Goal: Task Accomplishment & Management: Use online tool/utility

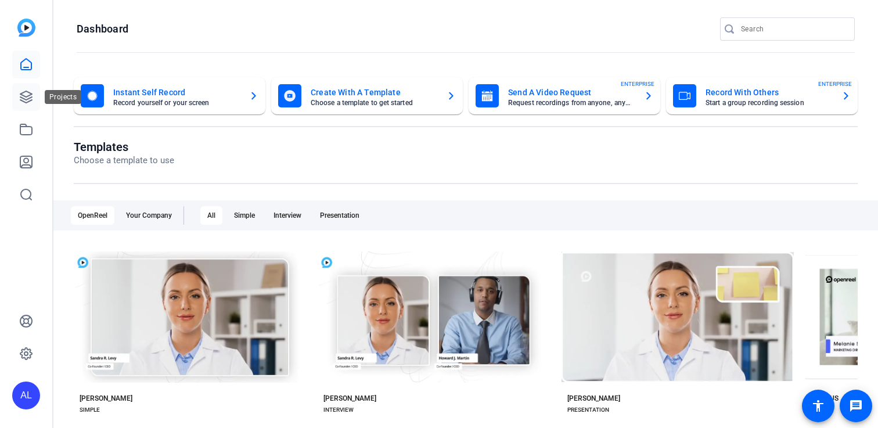
click at [19, 95] on icon at bounding box center [26, 97] width 14 height 14
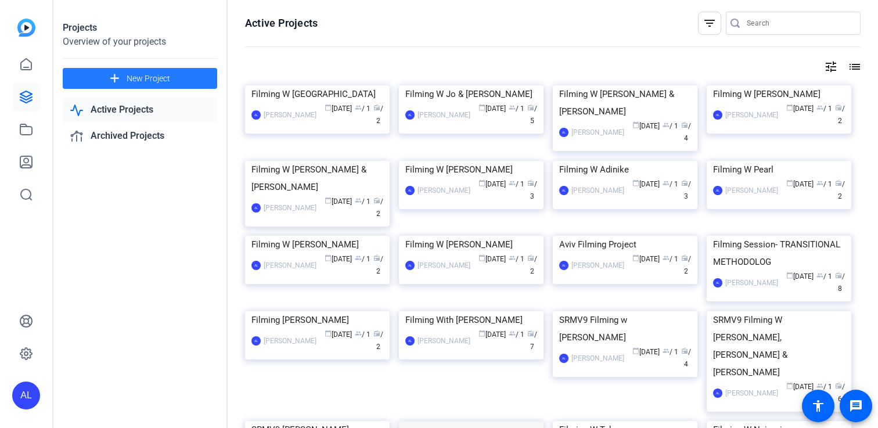
click at [156, 76] on span "New Project" at bounding box center [149, 79] width 44 height 12
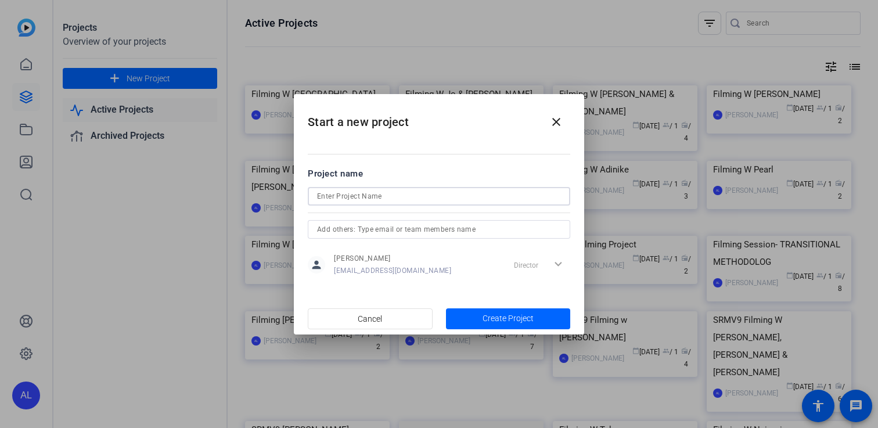
click at [375, 193] on input at bounding box center [439, 196] width 244 height 14
type input "Filming W [PERSON_NAME]"
click at [509, 311] on span "button" at bounding box center [508, 319] width 125 height 28
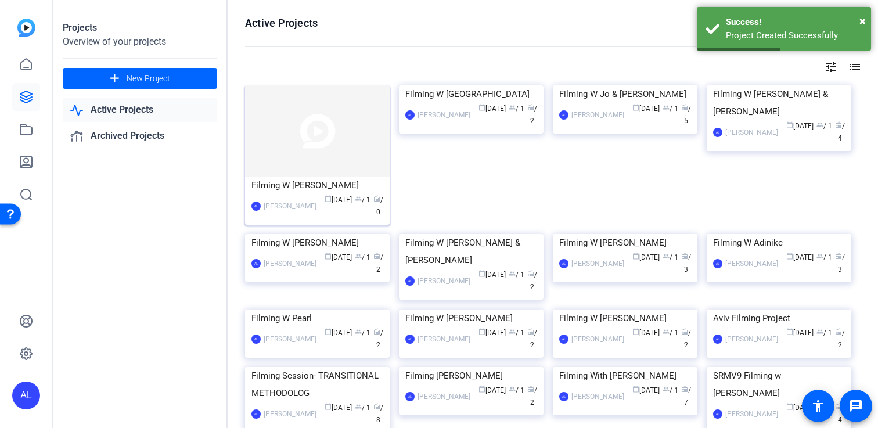
click at [354, 160] on img at bounding box center [317, 130] width 145 height 91
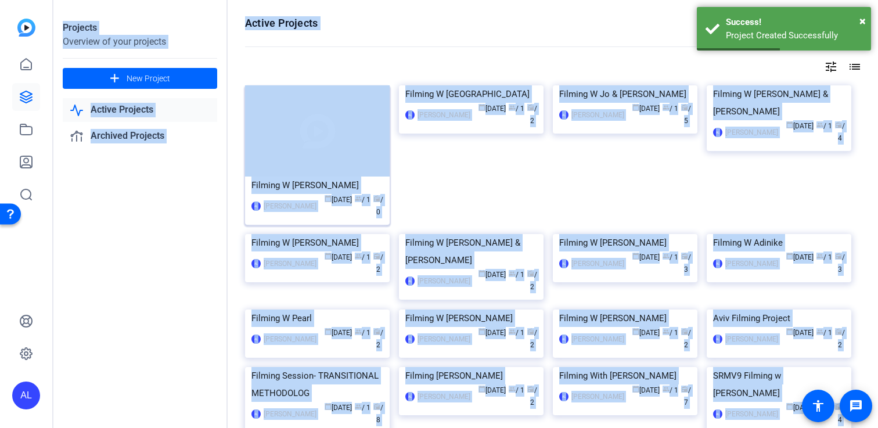
click at [354, 160] on div "Projects Overview of your projects add New Project Active Projects Archived Pro…" at bounding box center [465, 214] width 825 height 428
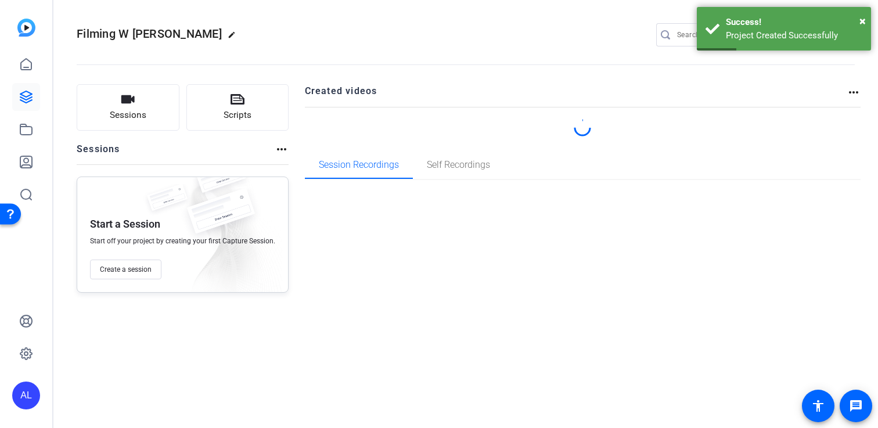
click at [346, 245] on div "Created videos more_horiz Session Recordings Self Recordings" at bounding box center [583, 188] width 556 height 208
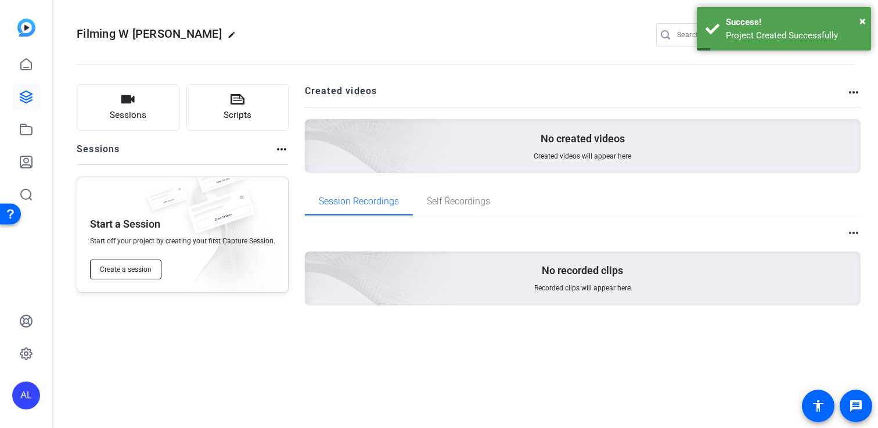
click at [117, 267] on span "Create a session" at bounding box center [126, 269] width 52 height 9
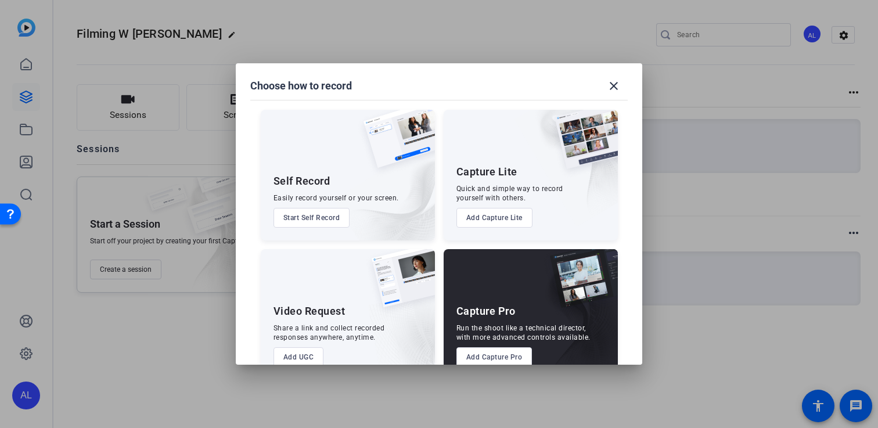
scroll to position [27, 0]
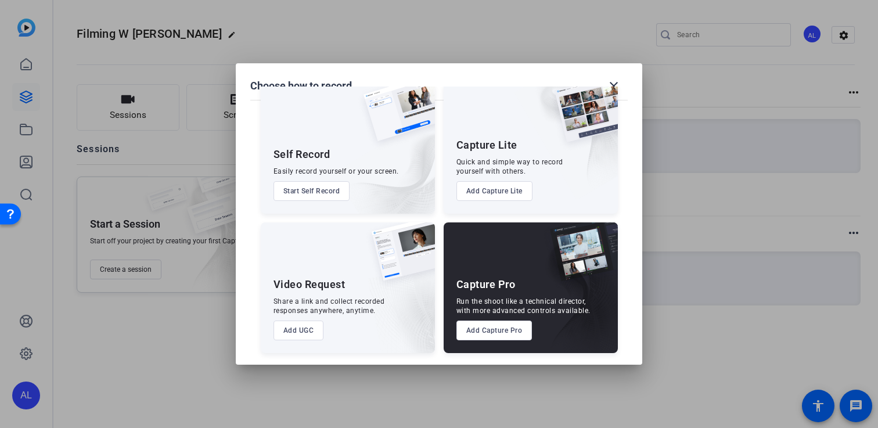
click at [492, 333] on button "Add Capture Pro" at bounding box center [494, 331] width 76 height 20
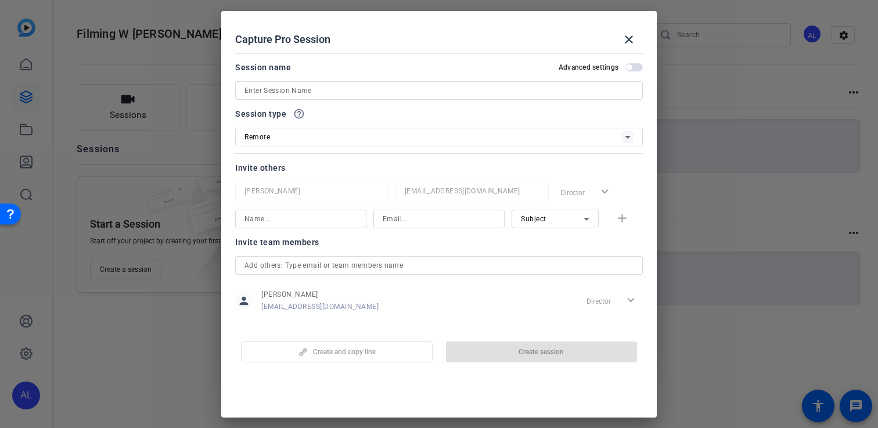
click at [365, 88] on input at bounding box center [438, 91] width 389 height 14
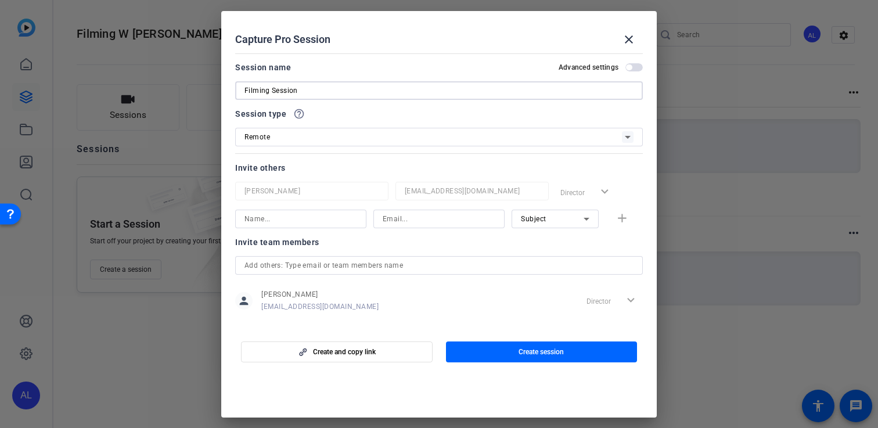
type input "Filming Session"
click at [300, 222] on input at bounding box center [300, 219] width 113 height 14
type input "[PERSON_NAME]"
click at [399, 216] on input at bounding box center [439, 219] width 113 height 14
paste input "[PERSON_NAME][EMAIL_ADDRESS][PERSON_NAME][DOMAIN_NAME]"
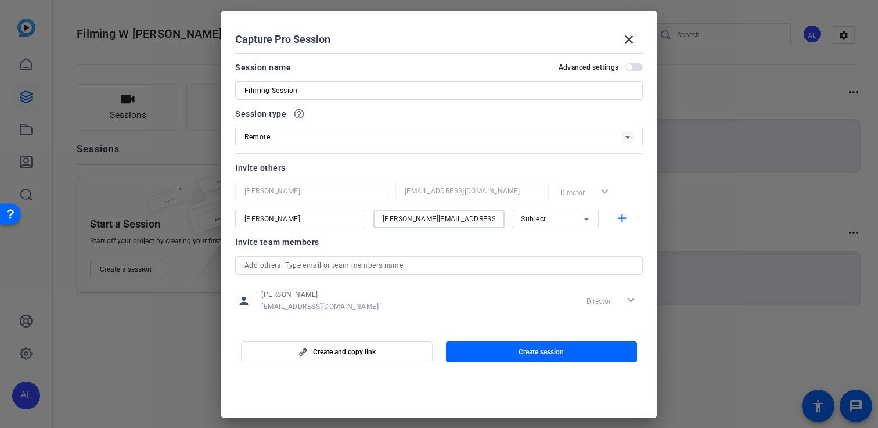
type input "[PERSON_NAME][EMAIL_ADDRESS][PERSON_NAME][DOMAIN_NAME]"
click at [491, 244] on div "Invite team members" at bounding box center [439, 242] width 408 height 14
click at [625, 217] on mat-icon "add" at bounding box center [622, 218] width 15 height 15
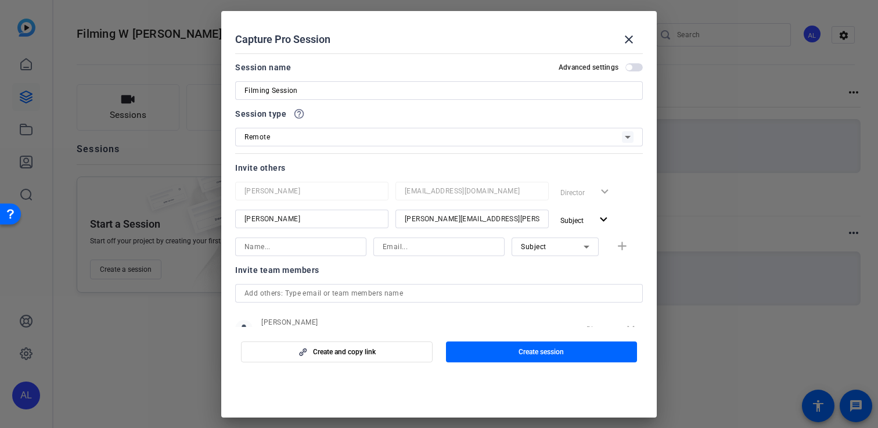
click at [292, 252] on input at bounding box center [300, 247] width 113 height 14
type input "[PERSON_NAME]"
click at [416, 253] on input at bounding box center [439, 247] width 113 height 14
paste input "[PERSON_NAME][EMAIL_ADDRESS][PERSON_NAME][DOMAIN_NAME]"
type input "[PERSON_NAME][EMAIL_ADDRESS][PERSON_NAME][DOMAIN_NAME]"
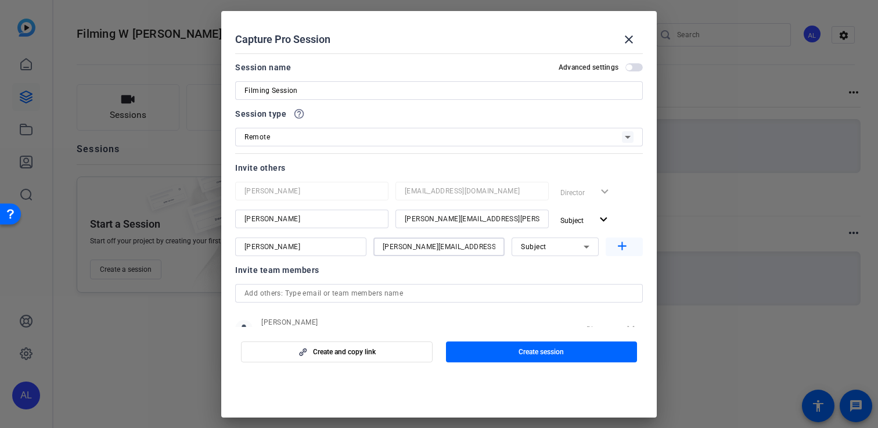
click at [621, 249] on mat-icon "add" at bounding box center [622, 246] width 15 height 15
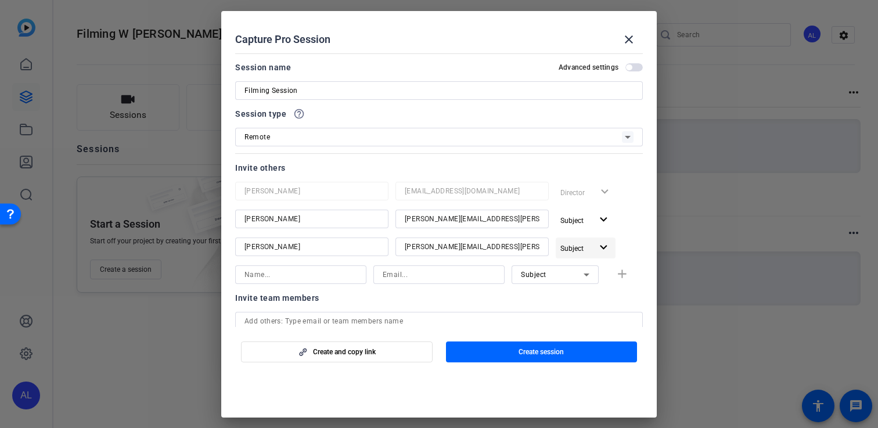
click at [595, 247] on span "button" at bounding box center [586, 248] width 60 height 28
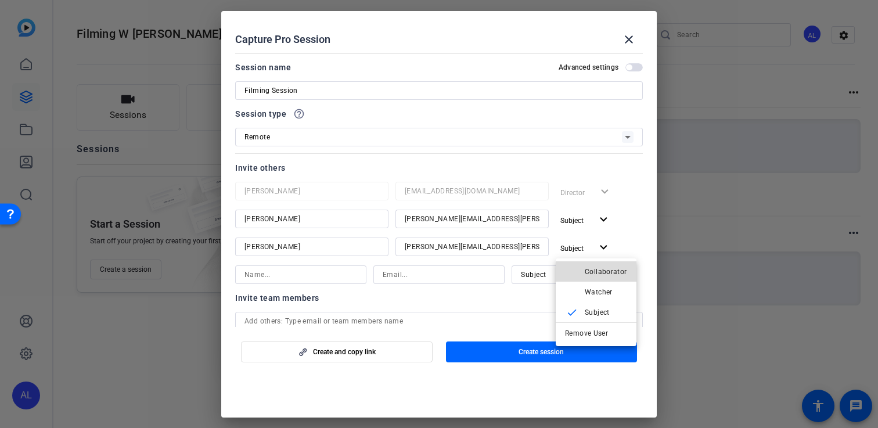
click at [606, 277] on span "Collaborator" at bounding box center [606, 271] width 42 height 14
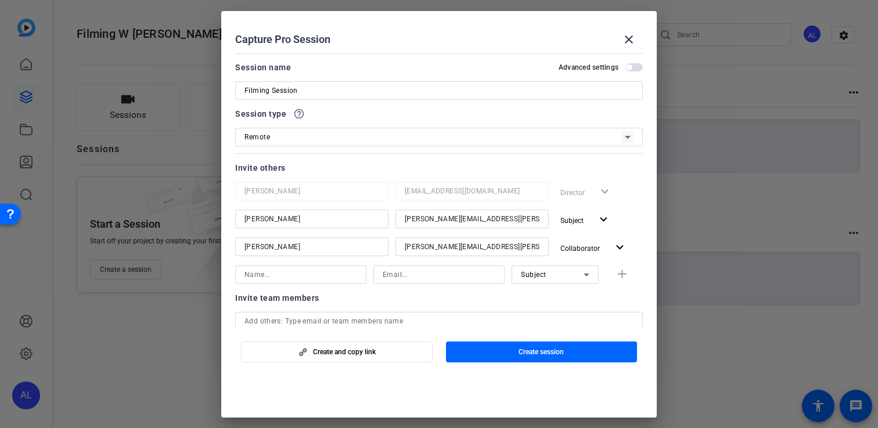
click at [580, 294] on div at bounding box center [555, 290] width 87 height 13
click at [382, 358] on span "button" at bounding box center [337, 352] width 190 height 28
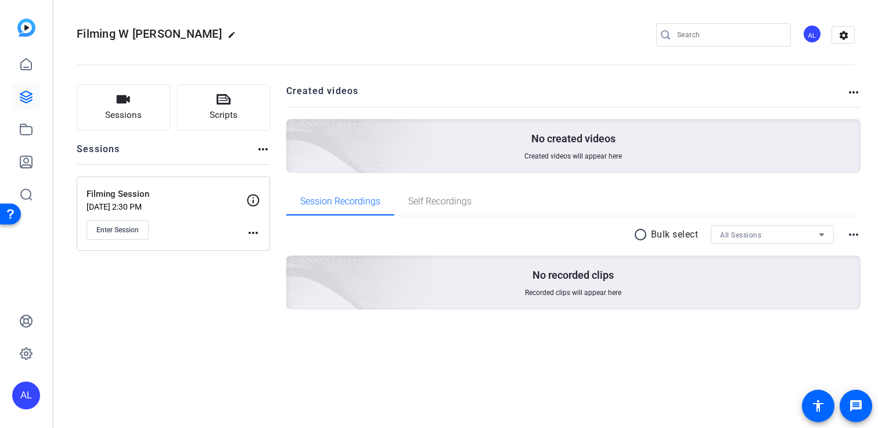
click at [253, 231] on mat-icon "more_horiz" at bounding box center [253, 233] width 14 height 14
click at [268, 246] on span "Edit Session" at bounding box center [282, 250] width 53 height 14
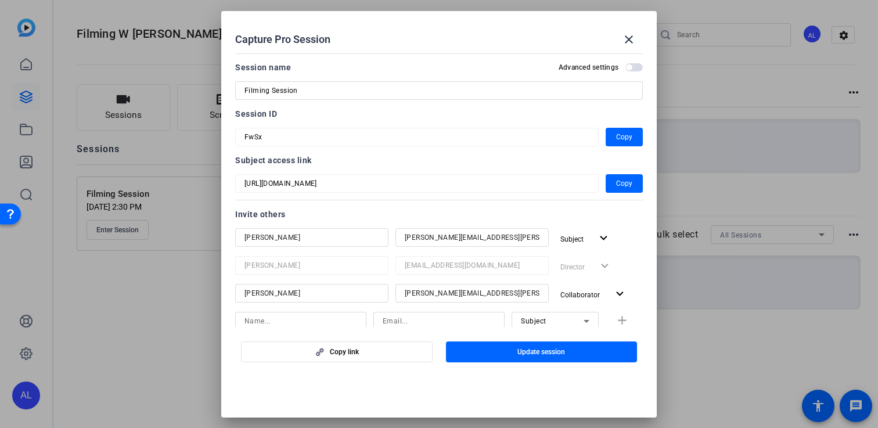
click at [165, 190] on div at bounding box center [439, 214] width 878 height 428
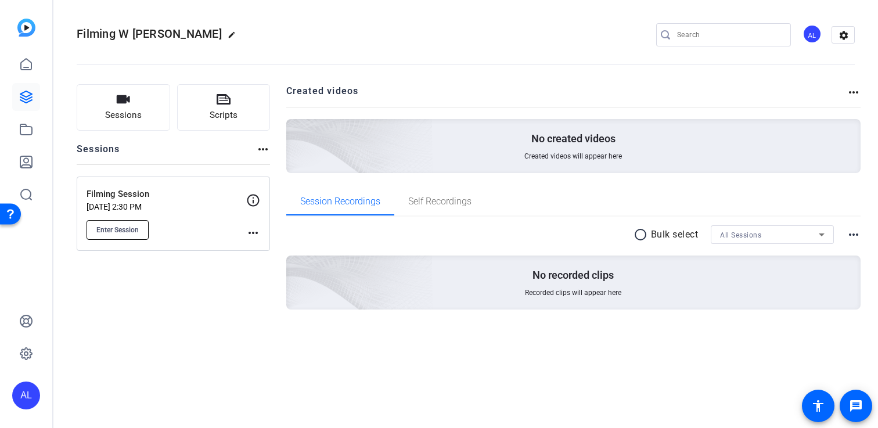
click at [118, 236] on button "Enter Session" at bounding box center [118, 230] width 62 height 20
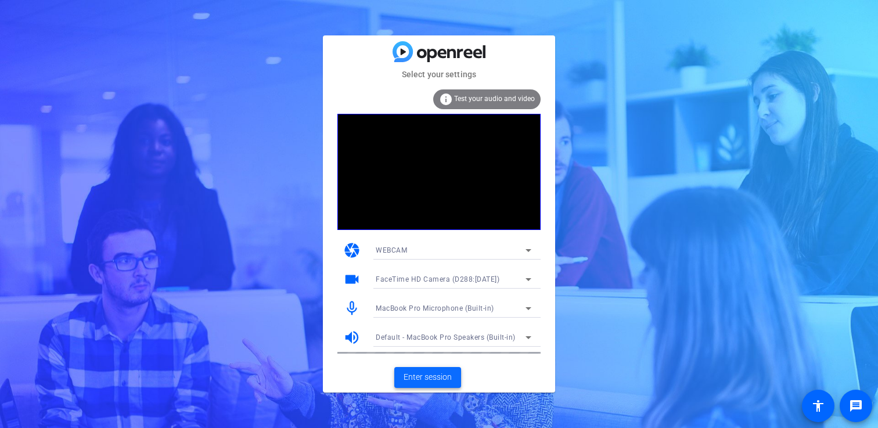
click at [435, 377] on span "Enter session" at bounding box center [428, 377] width 48 height 12
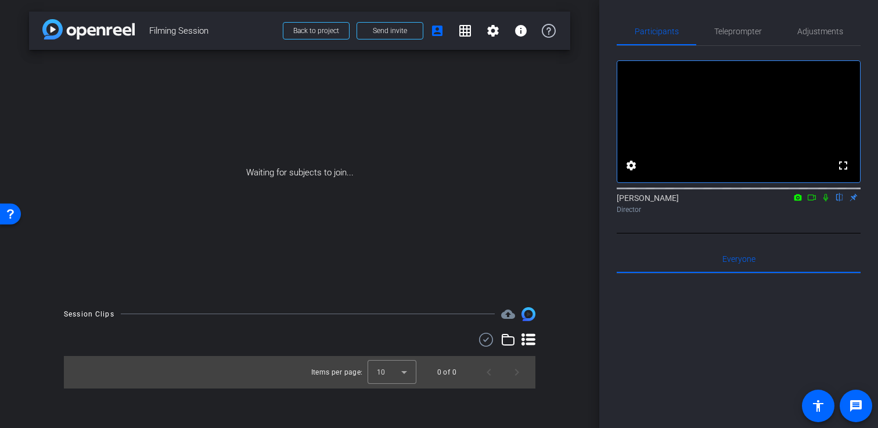
click at [826, 201] on icon at bounding box center [825, 197] width 9 height 8
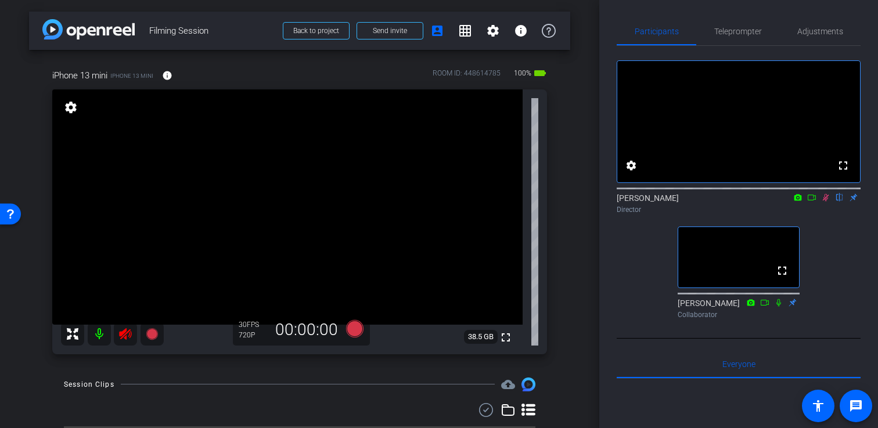
click at [123, 332] on icon at bounding box center [125, 334] width 12 height 12
click at [827, 201] on icon at bounding box center [825, 197] width 9 height 8
click at [815, 37] on span "Adjustments" at bounding box center [820, 31] width 46 height 28
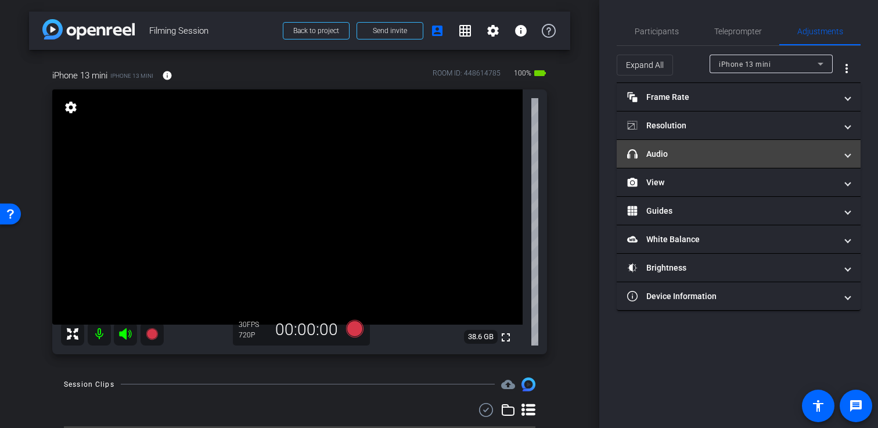
click at [729, 145] on mat-expansion-panel-header "headphone icon Audio" at bounding box center [739, 154] width 244 height 28
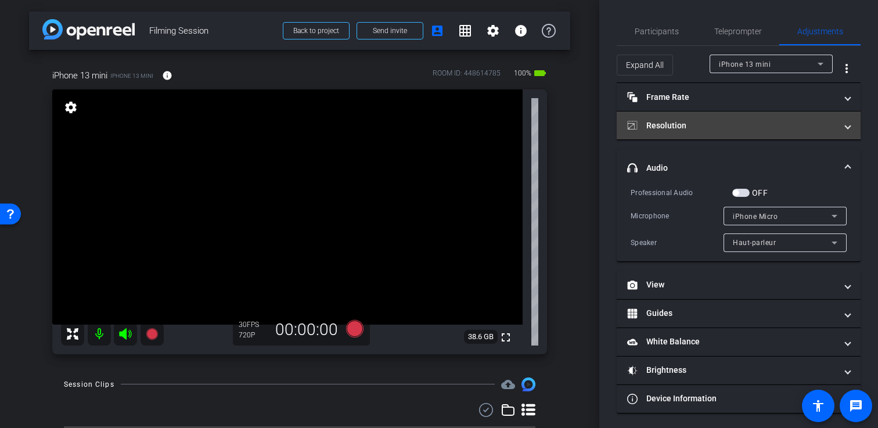
click at [750, 127] on mat-panel-title "Resolution" at bounding box center [731, 126] width 209 height 12
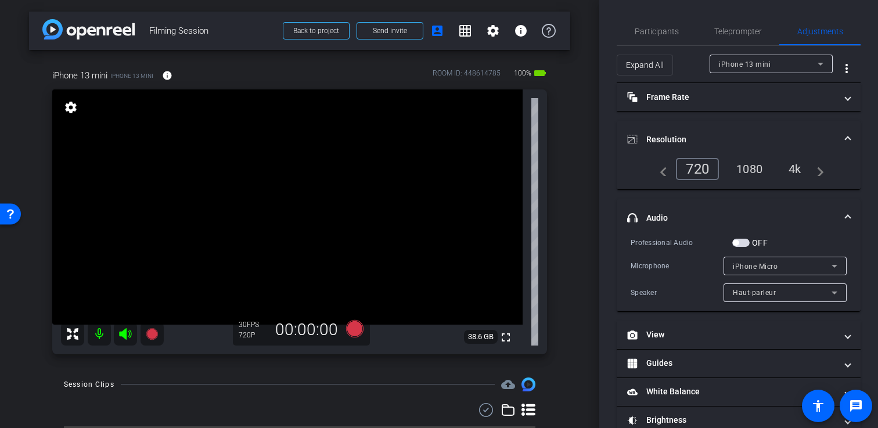
click at [755, 164] on div "1080" at bounding box center [750, 169] width 44 height 20
click at [755, 129] on mat-expansion-panel-header "Resolution" at bounding box center [739, 139] width 244 height 37
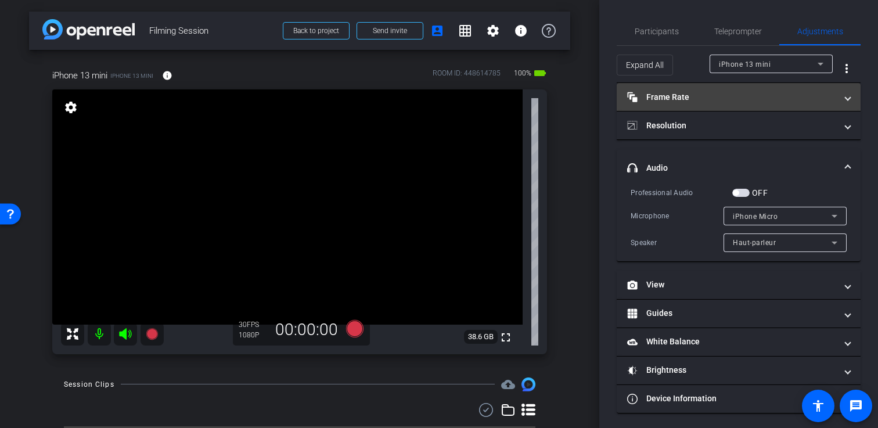
click at [740, 105] on mat-expansion-panel-header "Frame Rate Frame Rate" at bounding box center [739, 97] width 244 height 28
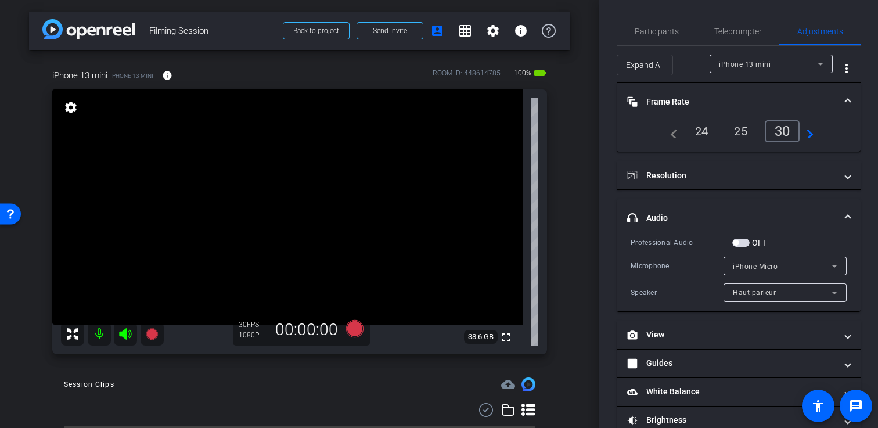
click at [739, 98] on mat-panel-title "Frame Rate Frame Rate" at bounding box center [731, 102] width 209 height 12
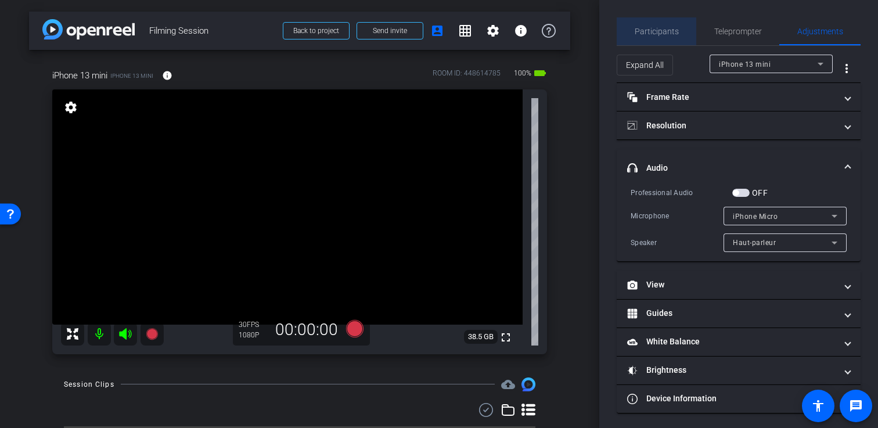
click at [677, 26] on span "Participants" at bounding box center [657, 31] width 44 height 28
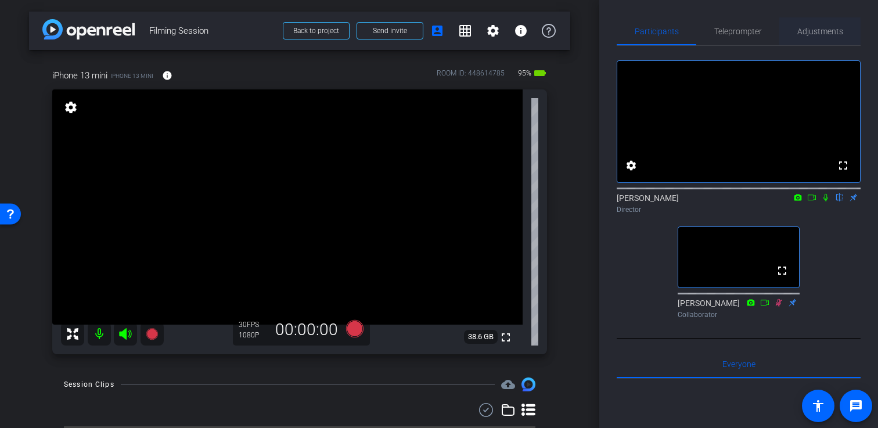
click at [832, 35] on span "Adjustments" at bounding box center [820, 31] width 46 height 8
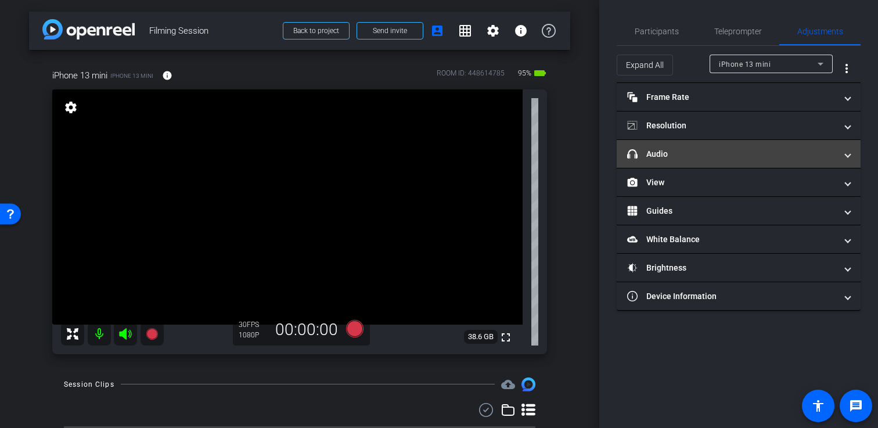
click at [761, 159] on mat-panel-title "headphone icon Audio" at bounding box center [731, 154] width 209 height 12
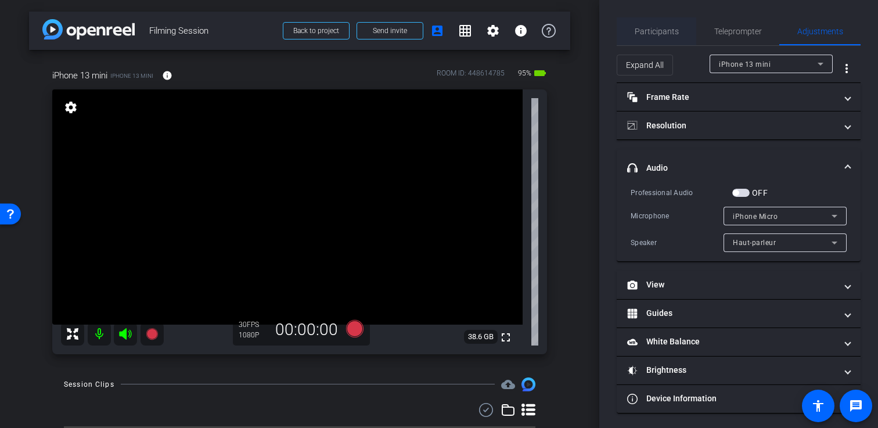
click at [664, 39] on span "Participants" at bounding box center [657, 31] width 44 height 28
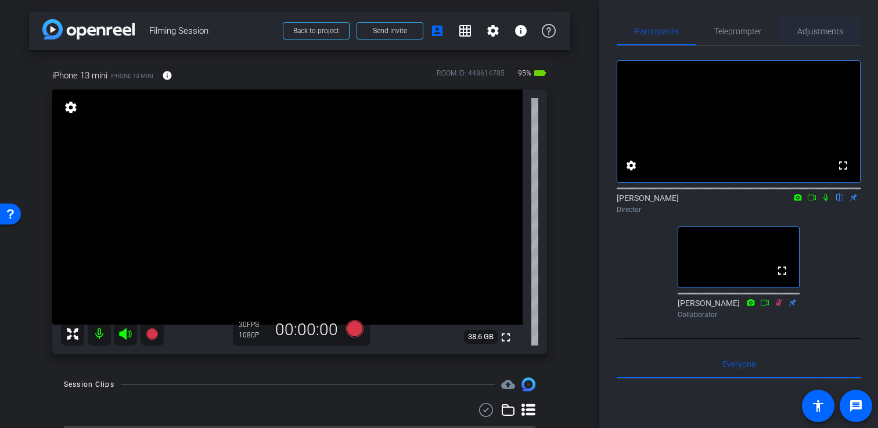
click at [831, 32] on span "Adjustments" at bounding box center [820, 31] width 46 height 8
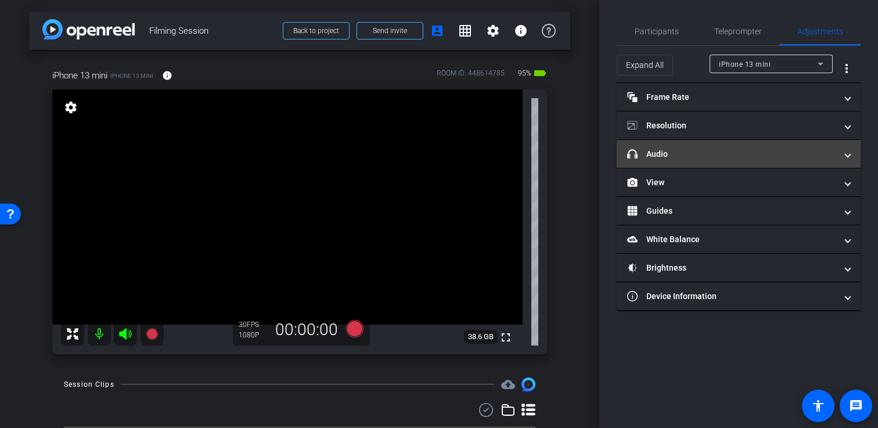
click at [790, 167] on mat-expansion-panel-header "headphone icon Audio" at bounding box center [739, 154] width 244 height 28
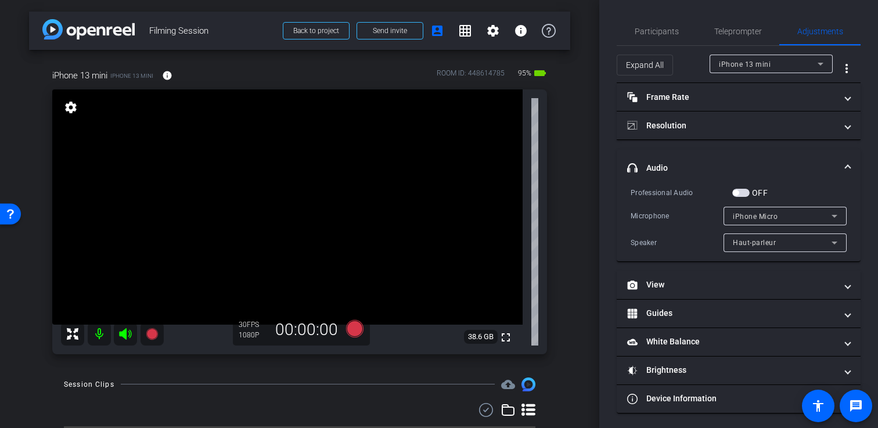
click at [752, 196] on label "OFF" at bounding box center [759, 193] width 18 height 12
click at [750, 196] on button "OFF" at bounding box center [740, 193] width 17 height 8
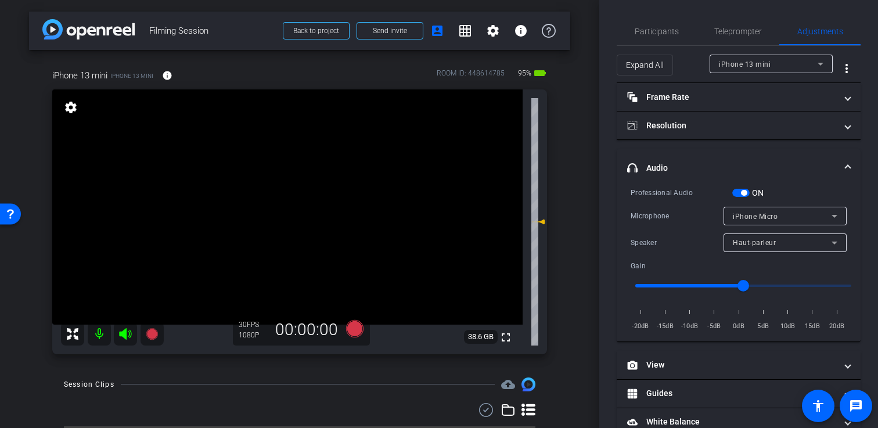
click at [783, 217] on div "iPhone Micro" at bounding box center [782, 216] width 99 height 15
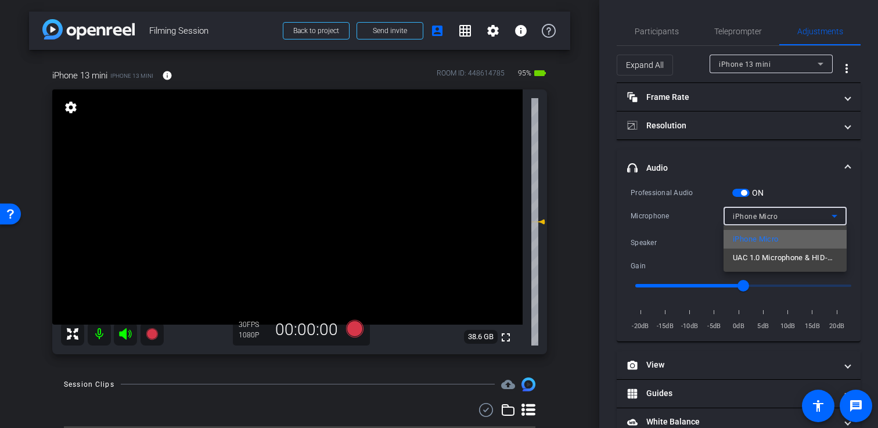
click at [779, 247] on mat-option "iPhone Micro" at bounding box center [785, 239] width 123 height 19
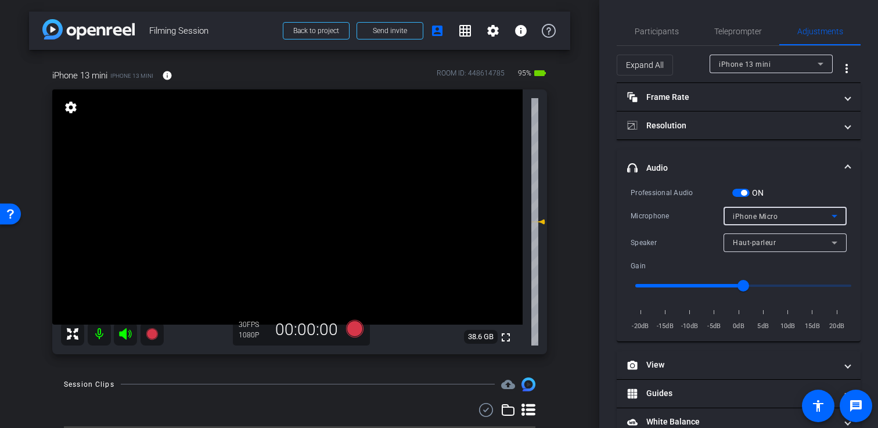
click at [778, 219] on div "iPhone Micro" at bounding box center [782, 216] width 99 height 15
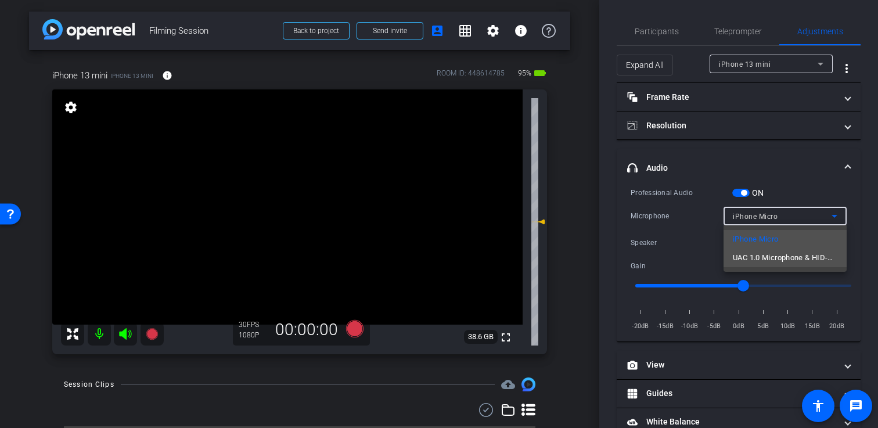
click at [775, 254] on span "UAC 1.0 Microphone & HID-Mediakey" at bounding box center [785, 258] width 105 height 14
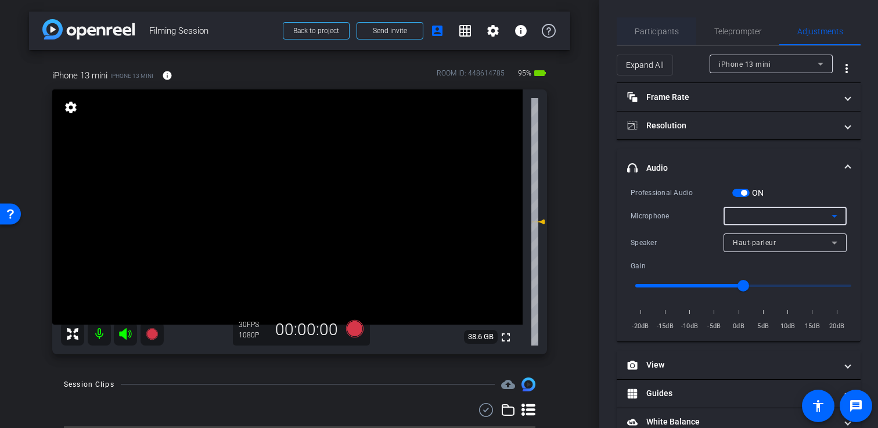
click at [660, 30] on span "Participants" at bounding box center [657, 31] width 44 height 8
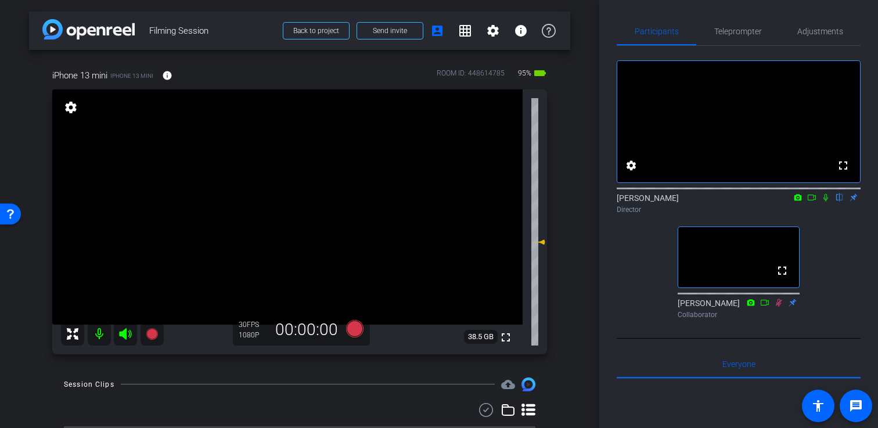
drag, startPoint x: 544, startPoint y: 222, endPoint x: 542, endPoint y: 245, distance: 22.7
click at [542, 244] on icon at bounding box center [541, 242] width 8 height 5
click at [845, 32] on div "Adjustments" at bounding box center [819, 31] width 81 height 28
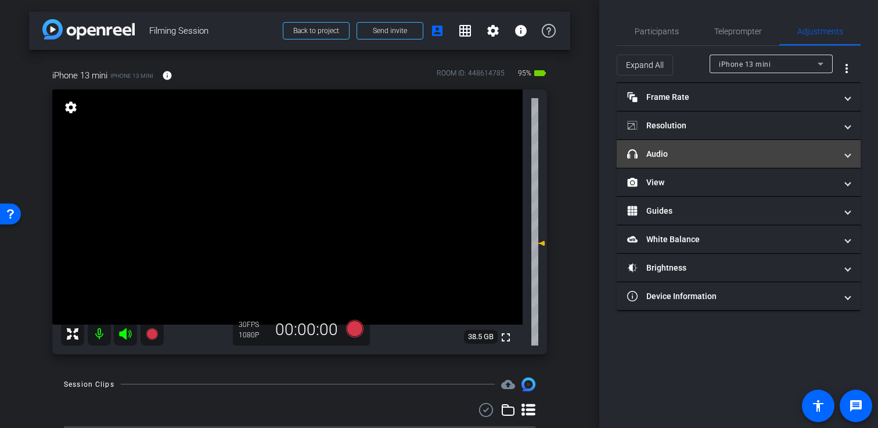
click at [775, 158] on mat-panel-title "headphone icon Audio" at bounding box center [731, 154] width 209 height 12
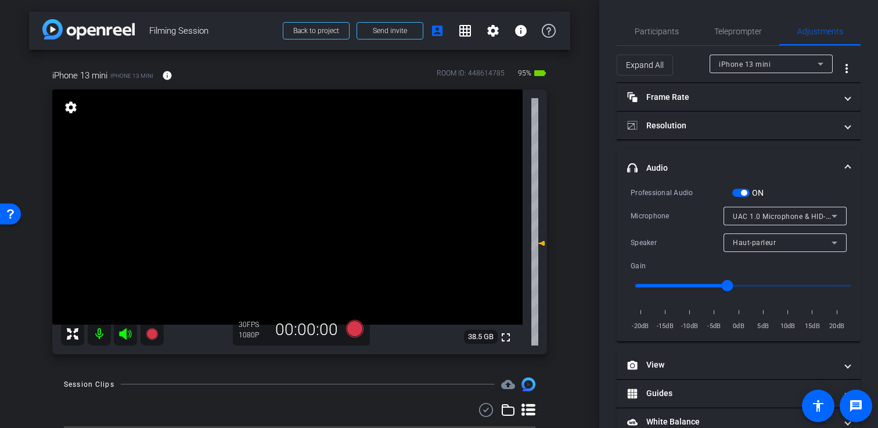
click at [739, 190] on span "button" at bounding box center [740, 193] width 17 height 8
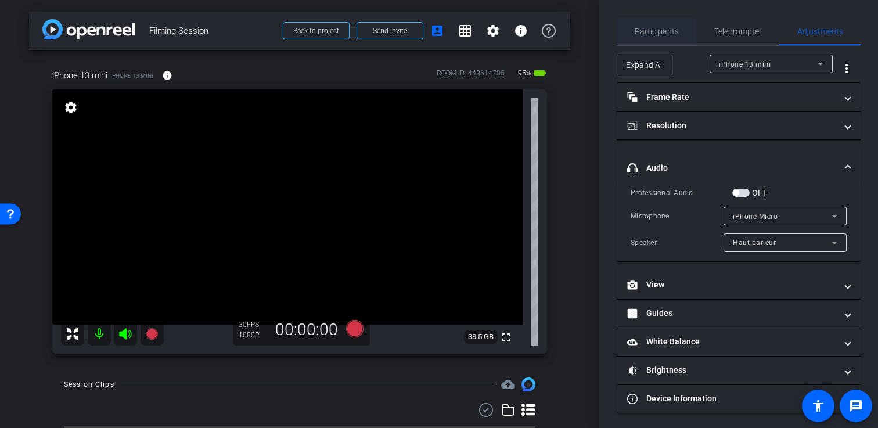
click at [651, 37] on span "Participants" at bounding box center [657, 31] width 44 height 28
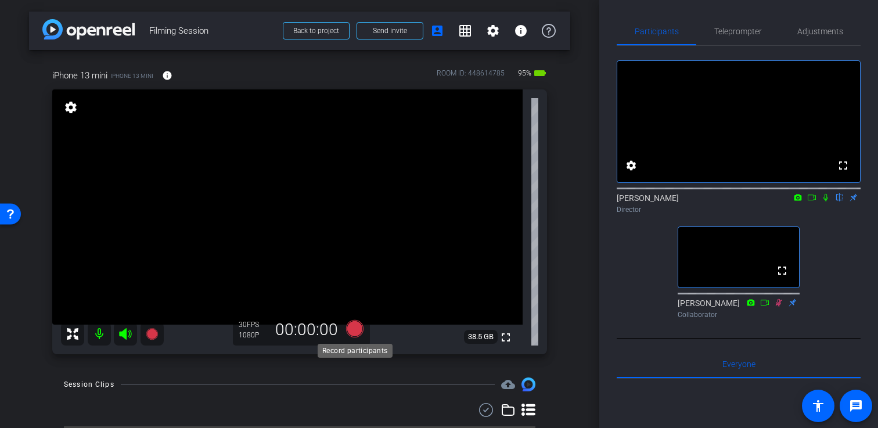
click at [355, 327] on icon at bounding box center [354, 327] width 17 height 17
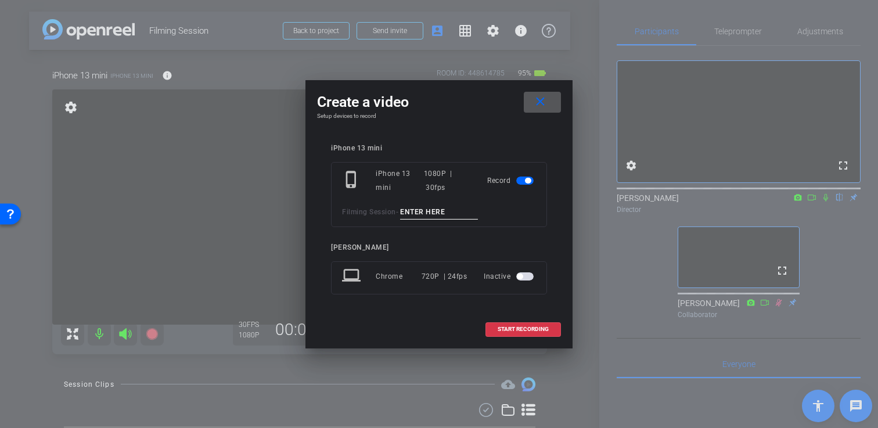
click at [418, 217] on input at bounding box center [439, 212] width 78 height 15
type input "Test Recording"
click at [527, 332] on span "START RECORDING" at bounding box center [523, 329] width 51 height 6
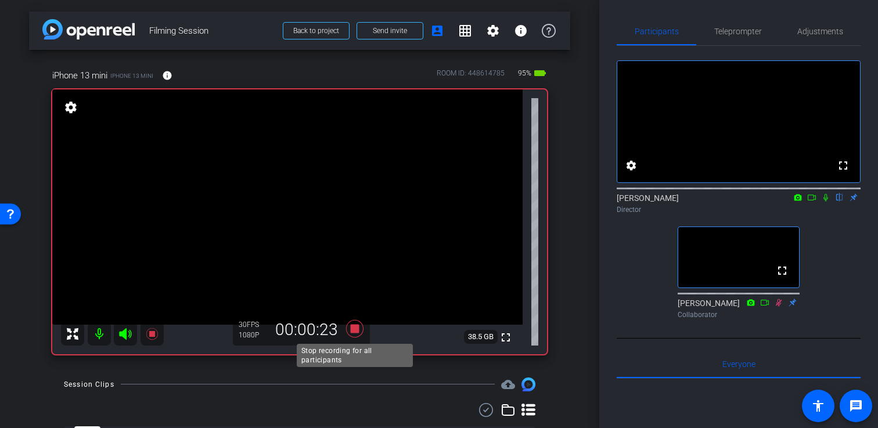
click at [348, 328] on icon at bounding box center [355, 328] width 28 height 21
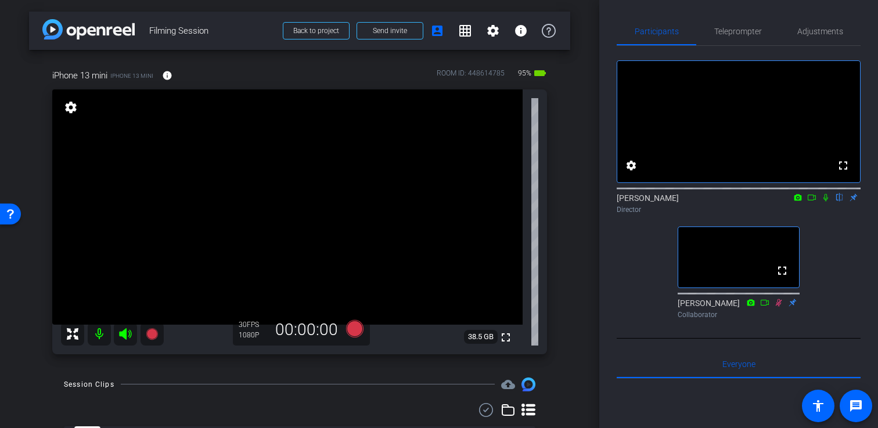
scroll to position [57, 0]
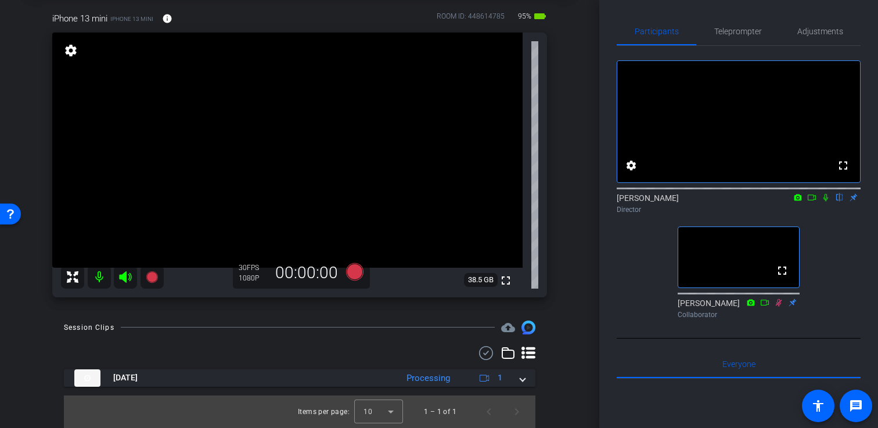
click at [572, 218] on div "arrow_back Filming Session Back to project Send invite account_box grid_on sett…" at bounding box center [299, 157] width 599 height 428
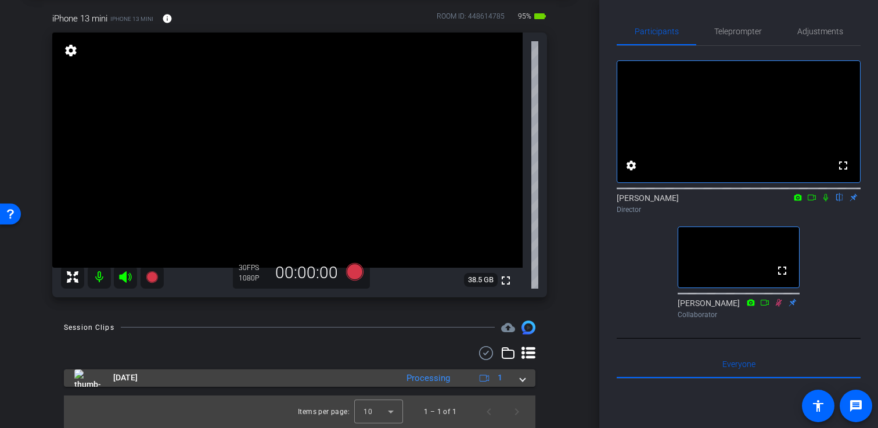
click at [525, 373] on mat-expansion-panel-header "Oct 14, 2025 Processing 1" at bounding box center [300, 377] width 472 height 17
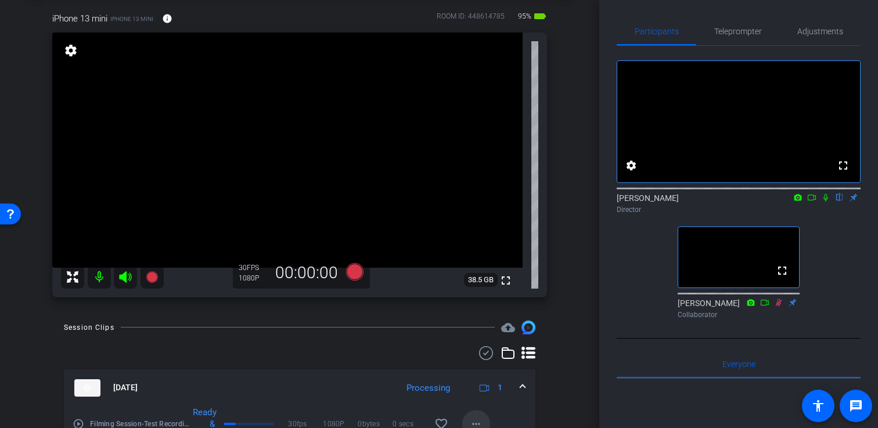
click at [474, 420] on mat-icon "more_horiz" at bounding box center [476, 424] width 14 height 14
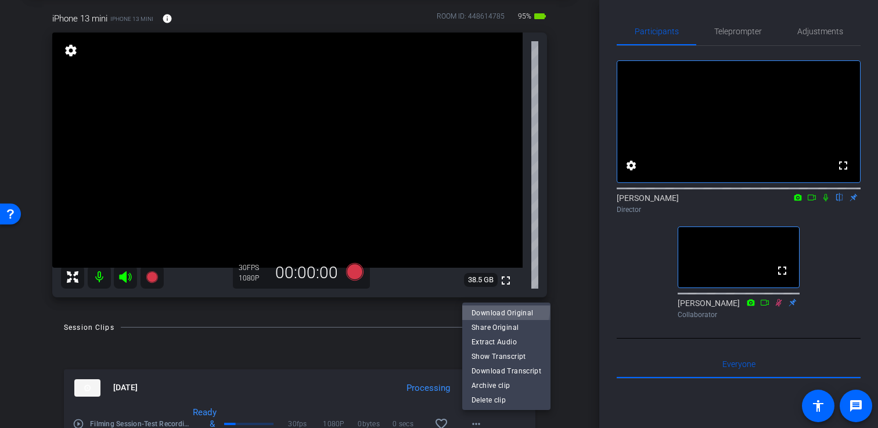
click at [501, 309] on span "Download Original" at bounding box center [507, 313] width 70 height 14
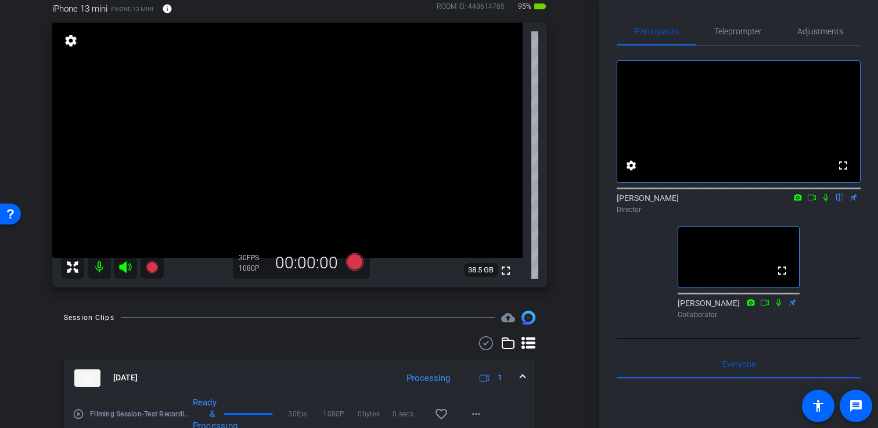
click at [575, 96] on div "arrow_back Filming Session Back to project Send invite account_box grid_on sett…" at bounding box center [299, 147] width 599 height 428
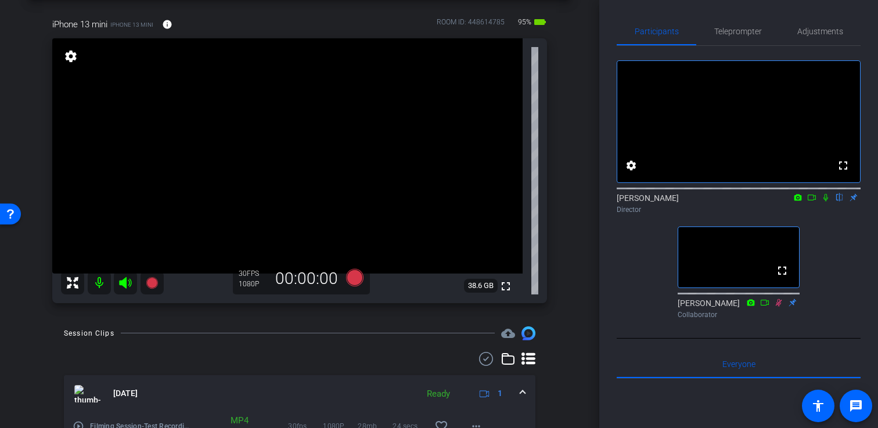
scroll to position [37, 0]
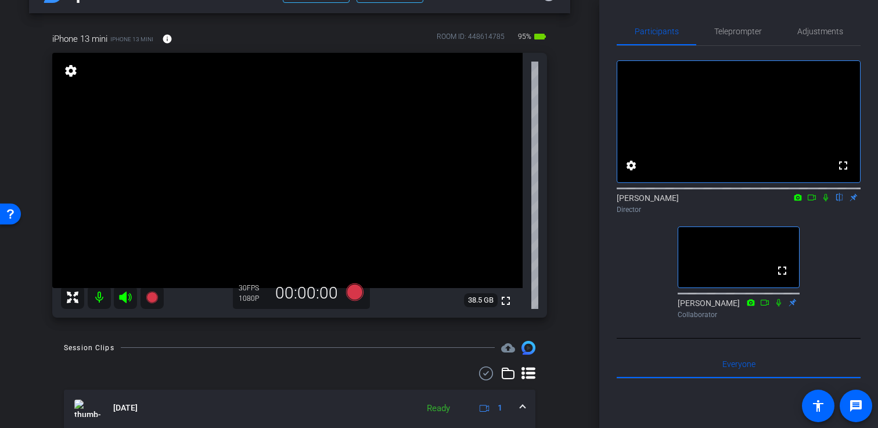
click at [581, 74] on div "arrow_back Filming Session Back to project Send invite account_box grid_on sett…" at bounding box center [299, 177] width 599 height 428
click at [824, 201] on icon at bounding box center [825, 197] width 9 height 8
click at [827, 201] on icon at bounding box center [825, 197] width 9 height 8
click at [828, 201] on icon at bounding box center [825, 197] width 9 height 8
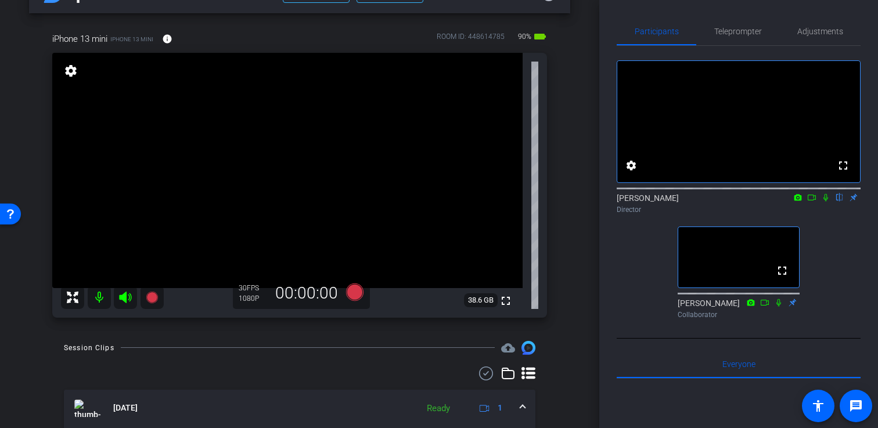
click at [347, 298] on icon at bounding box center [355, 292] width 28 height 21
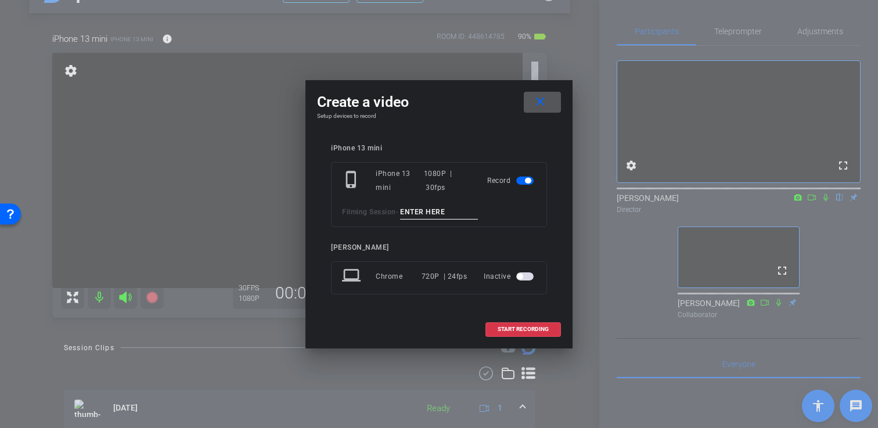
click at [421, 208] on input at bounding box center [439, 212] width 78 height 15
type input "Filming Session"
click at [514, 324] on span at bounding box center [523, 329] width 74 height 28
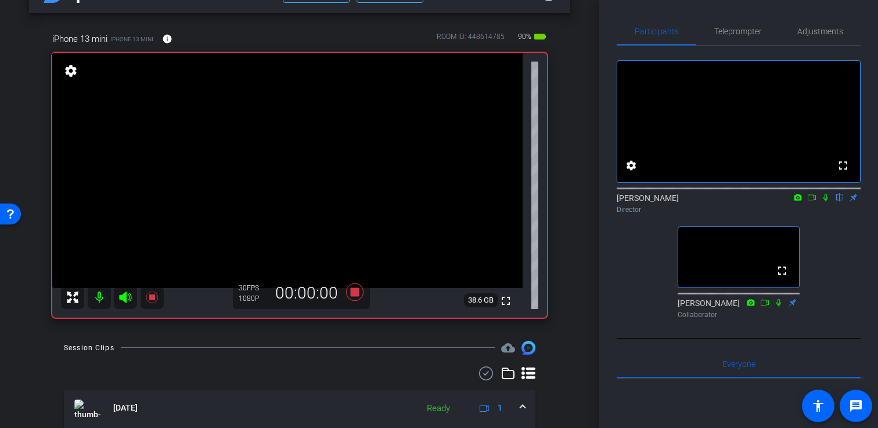
click at [826, 201] on icon at bounding box center [825, 198] width 5 height 8
click at [814, 201] on icon at bounding box center [811, 197] width 9 height 8
click at [577, 91] on div "arrow_back Filming Session Back to project Send invite account_box grid_on sett…" at bounding box center [299, 177] width 599 height 428
click at [593, 87] on div "arrow_back Filming Session Back to project Send invite account_box grid_on sett…" at bounding box center [299, 177] width 599 height 428
click at [827, 200] on icon at bounding box center [825, 197] width 6 height 6
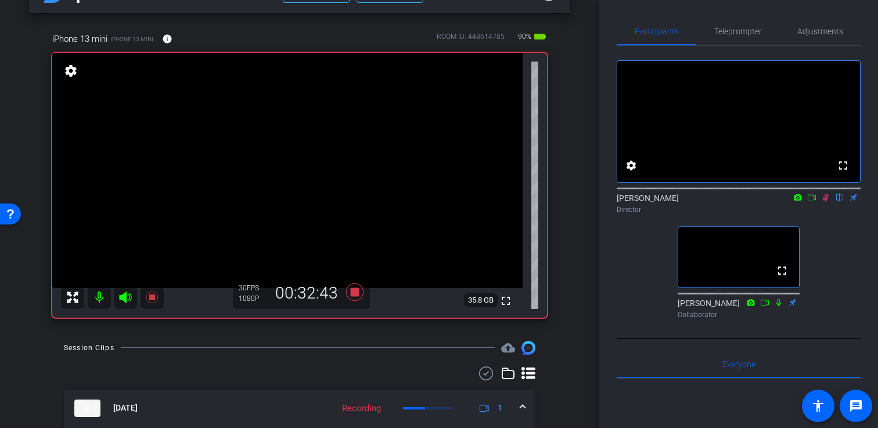
click at [829, 201] on icon at bounding box center [825, 197] width 9 height 8
click at [358, 289] on icon at bounding box center [354, 291] width 17 height 17
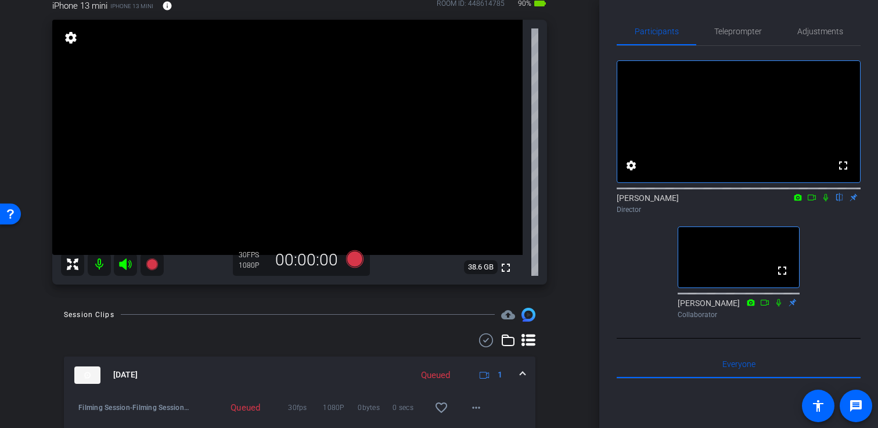
scroll to position [62, 0]
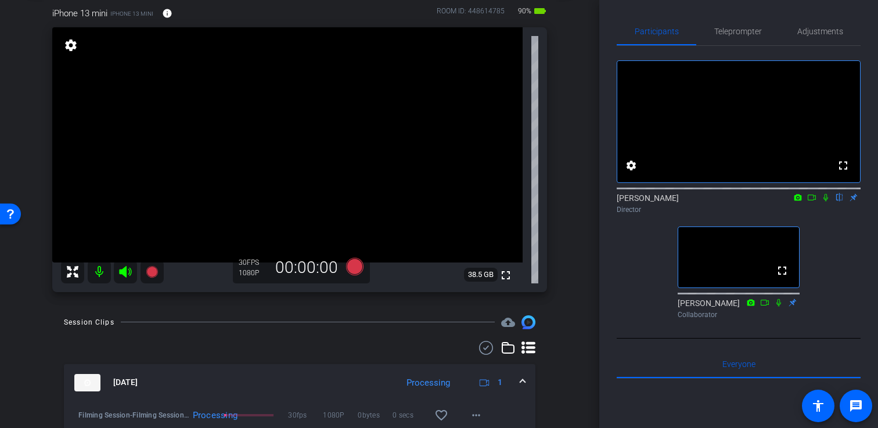
click at [19, 95] on div "arrow_back Filming Session Back to project Send invite account_box grid_on sett…" at bounding box center [299, 152] width 599 height 428
